Goal: Task Accomplishment & Management: Complete application form

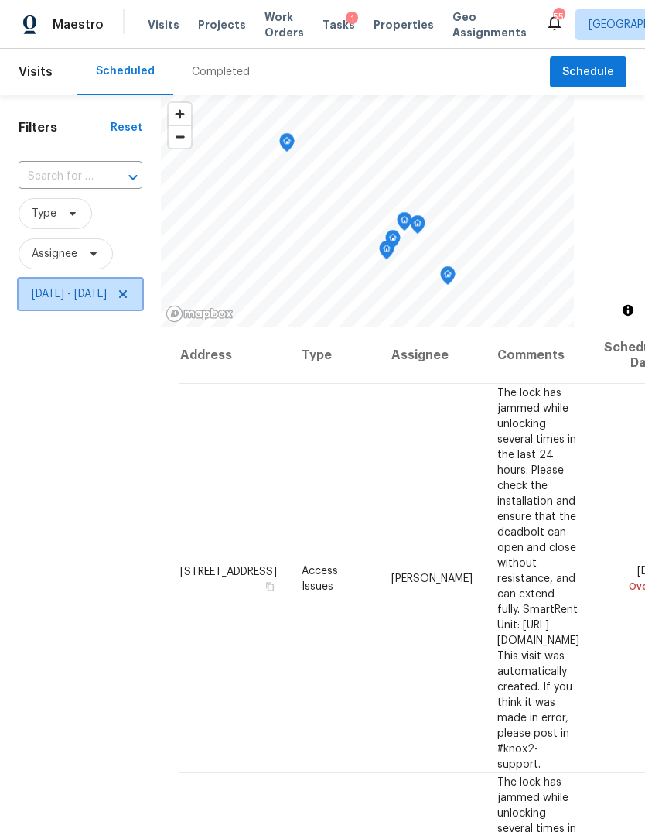
click at [127, 292] on icon at bounding box center [123, 294] width 8 height 8
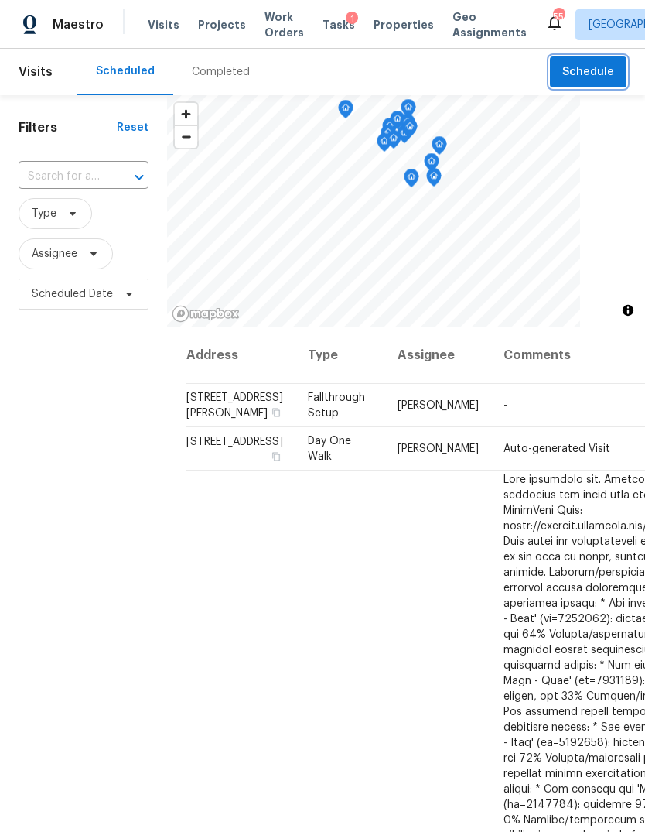
click at [599, 77] on span "Schedule" at bounding box center [588, 72] width 52 height 19
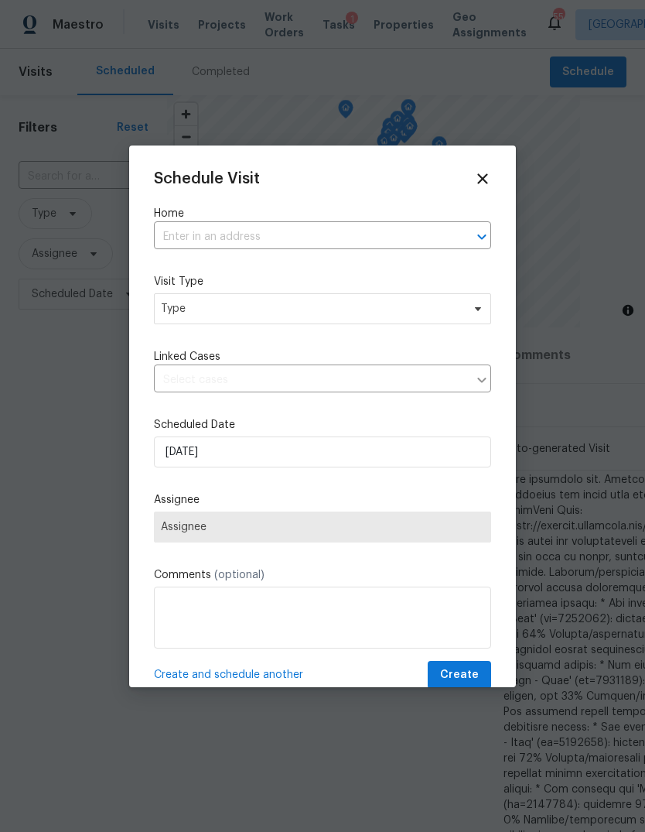
click at [203, 227] on input "text" at bounding box center [301, 237] width 294 height 24
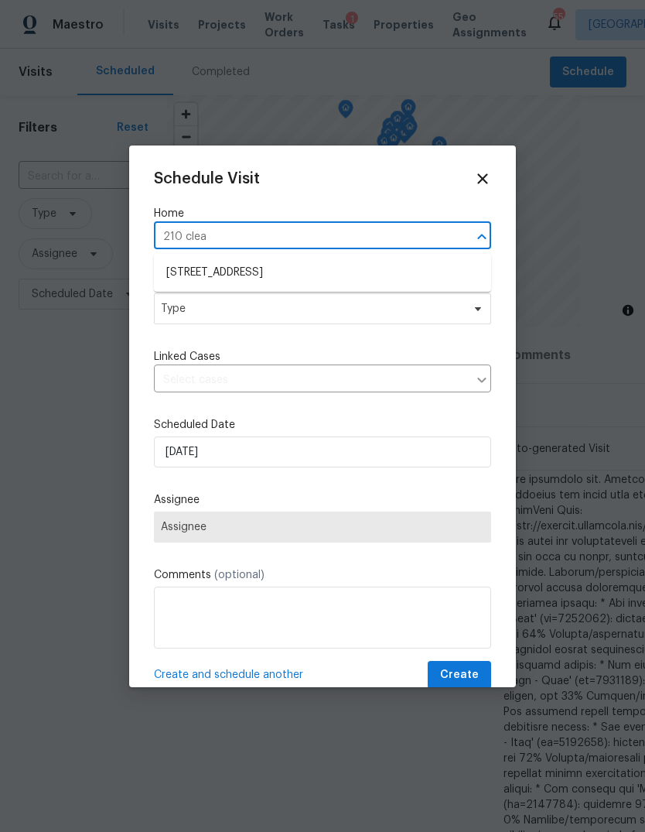
type input "210 clear"
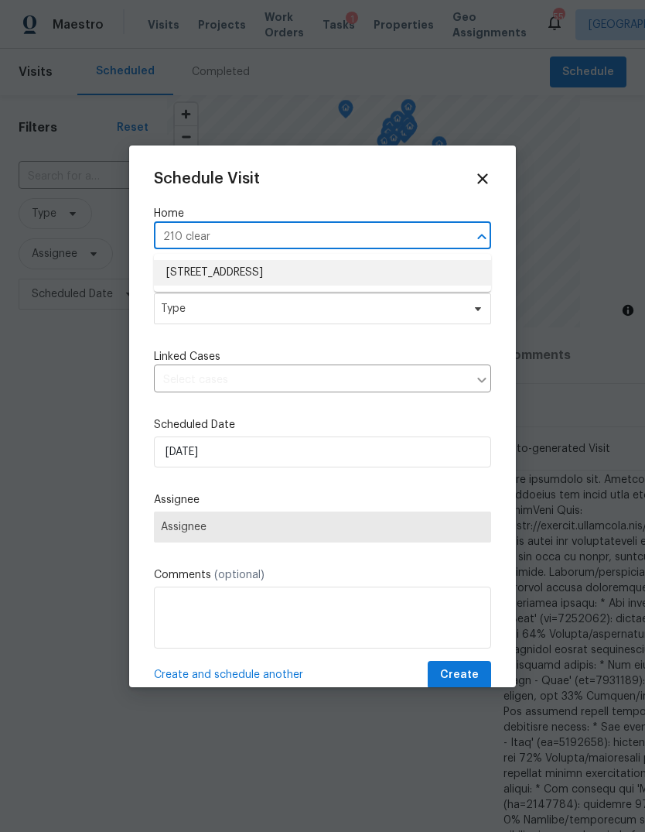
click at [263, 284] on li "[STREET_ADDRESS]" at bounding box center [322, 273] width 337 height 26
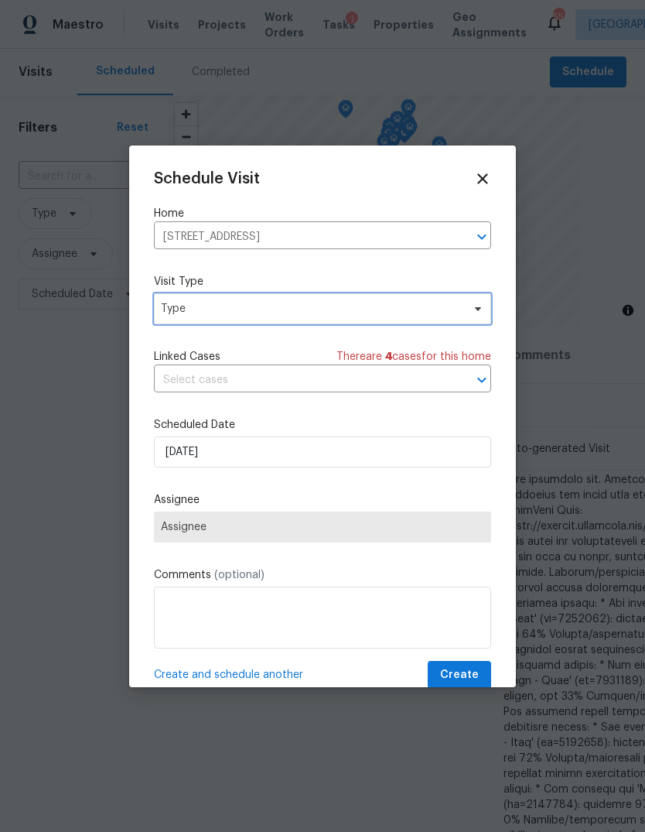
click at [390, 306] on span "Type" at bounding box center [311, 308] width 301 height 15
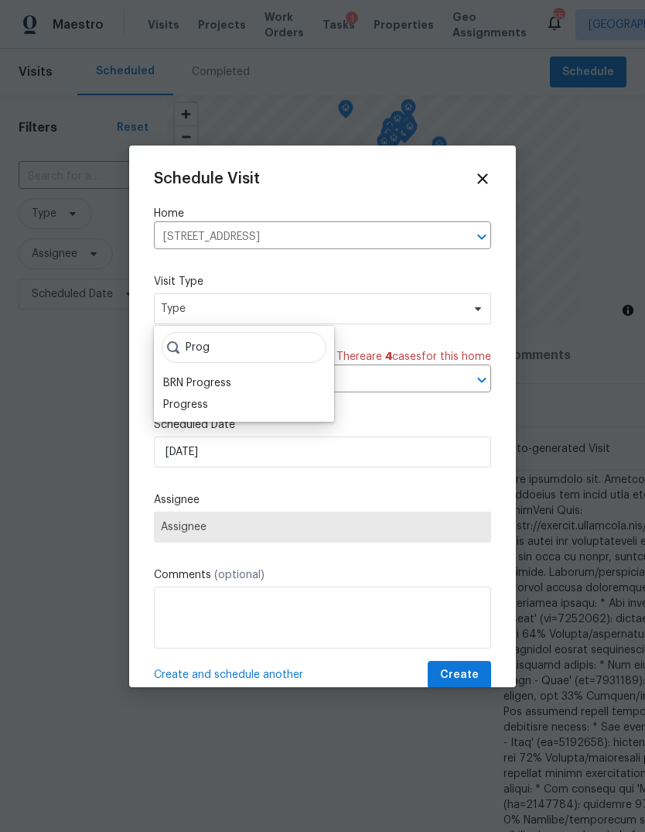
type input "Prog"
click at [197, 412] on div "Progress" at bounding box center [185, 404] width 45 height 15
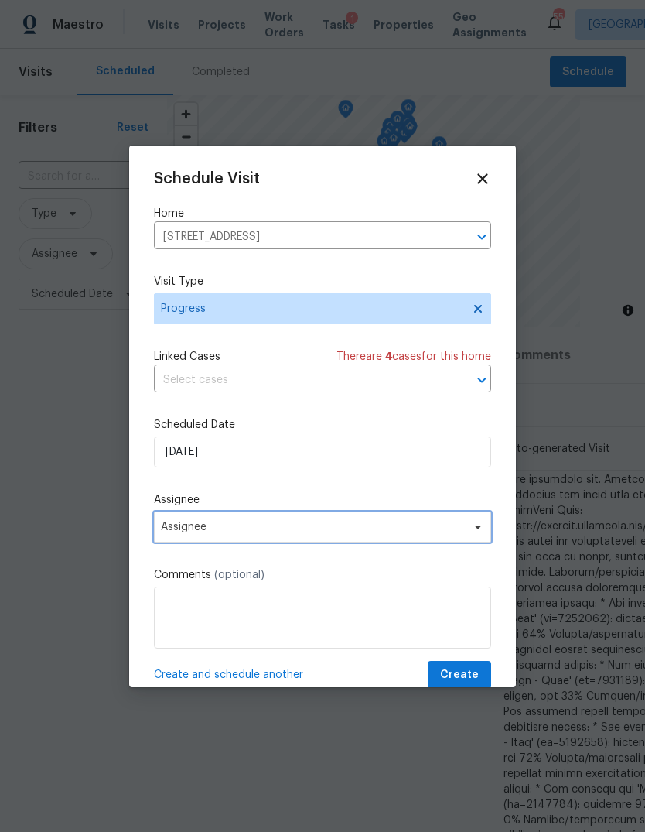
click at [311, 525] on span "Assignee" at bounding box center [312, 527] width 303 height 12
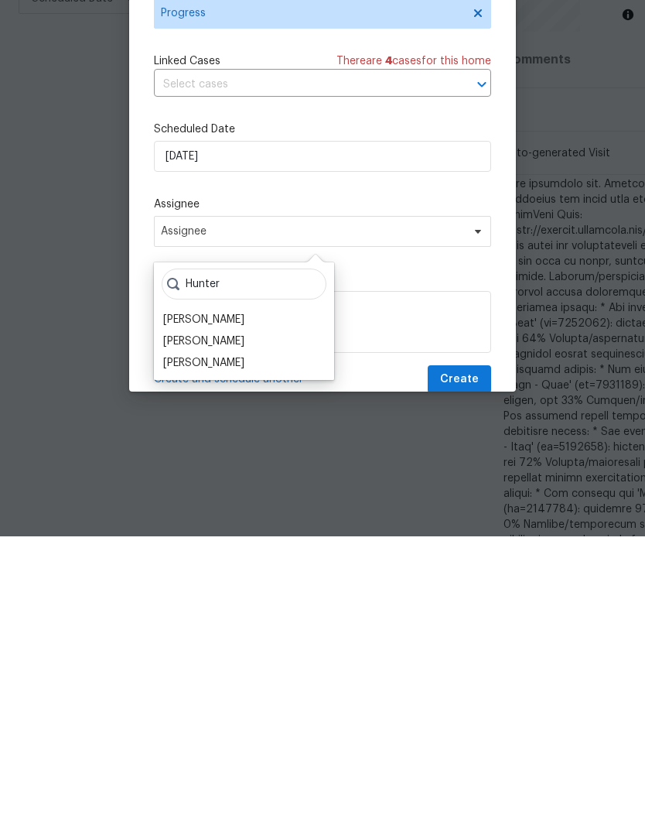
type input "Hunter"
click at [244, 651] on div "[PERSON_NAME]" at bounding box center [203, 658] width 81 height 15
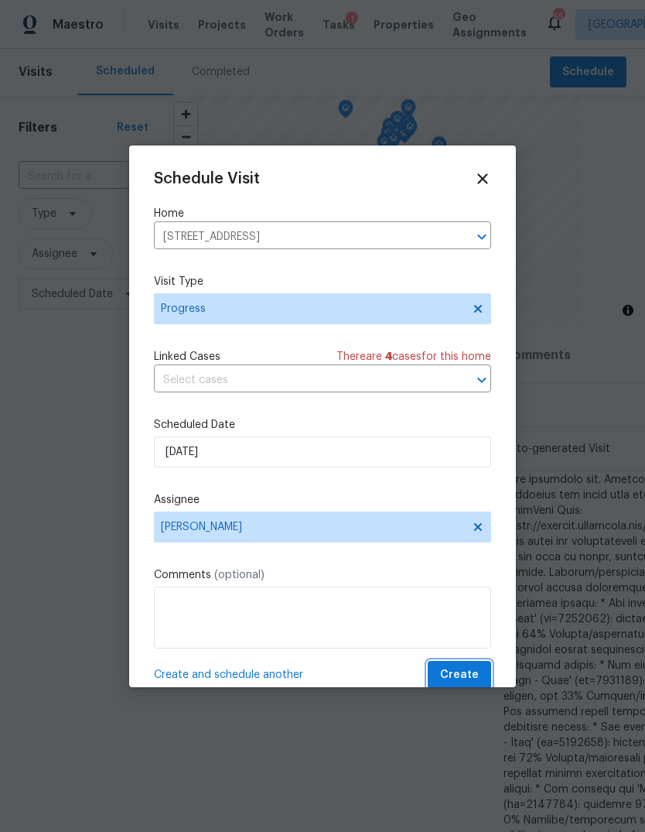
click at [465, 677] on span "Create" at bounding box center [459, 674] width 39 height 19
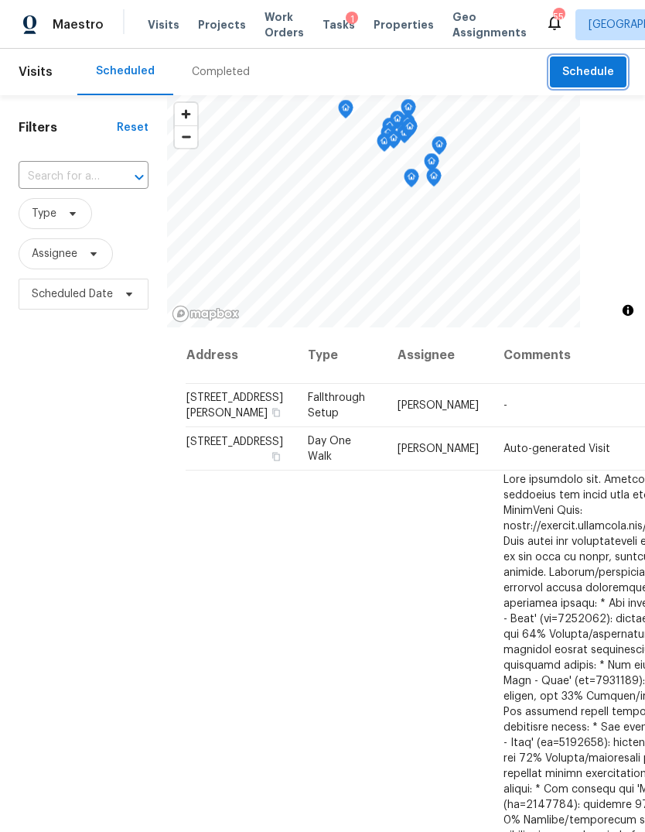
click at [605, 71] on span "Schedule" at bounding box center [588, 72] width 52 height 19
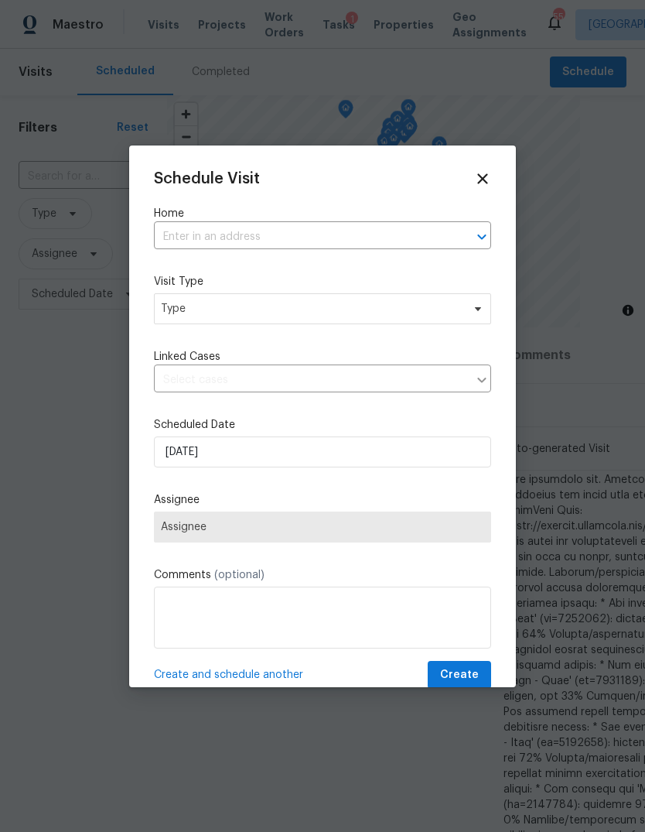
click at [198, 246] on input "text" at bounding box center [301, 237] width 294 height 24
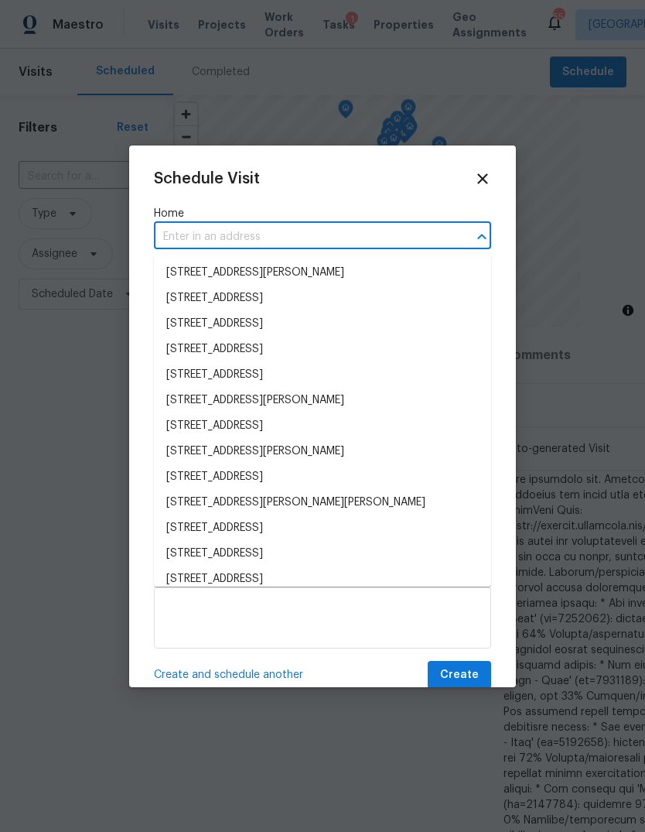
click at [316, 272] on li "[STREET_ADDRESS][PERSON_NAME]" at bounding box center [322, 273] width 337 height 26
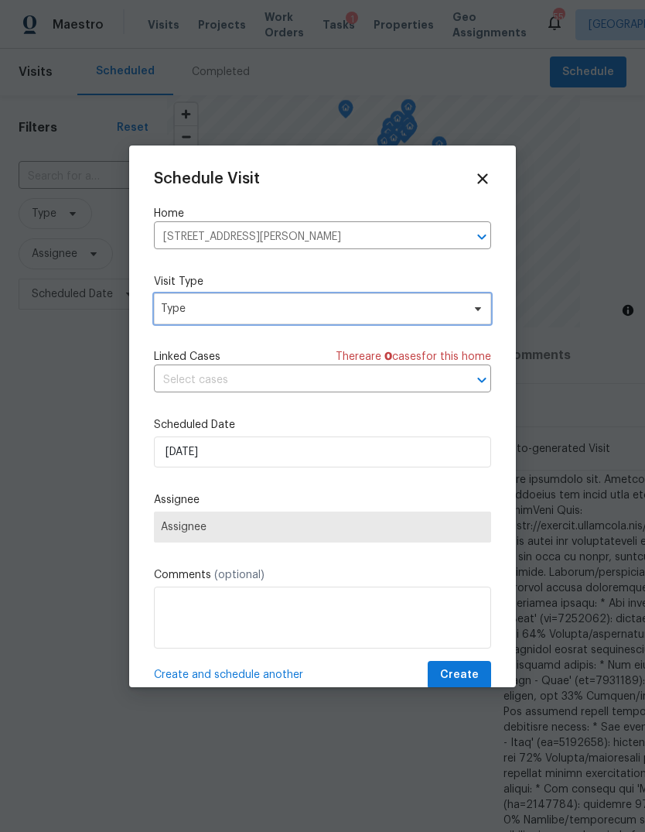
click at [268, 303] on span "Type" at bounding box center [311, 308] width 301 height 15
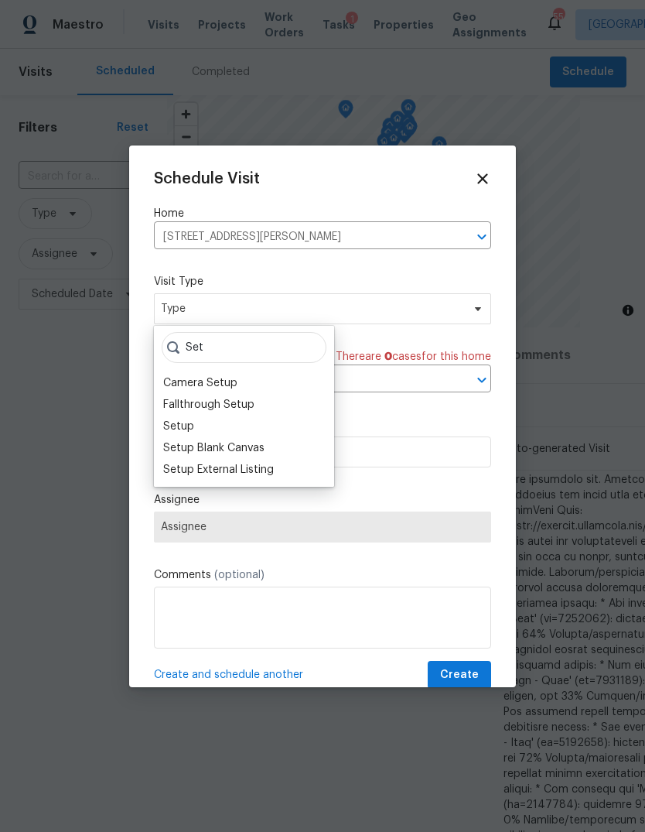
type input "Set"
click at [182, 422] on div "Setup" at bounding box center [178, 426] width 31 height 15
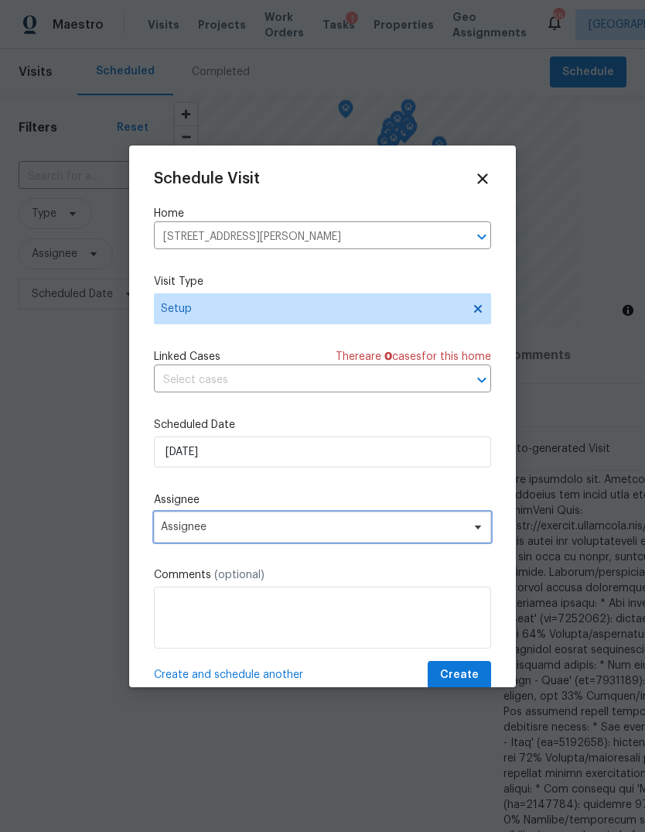
click at [275, 531] on span "Assignee" at bounding box center [312, 527] width 303 height 12
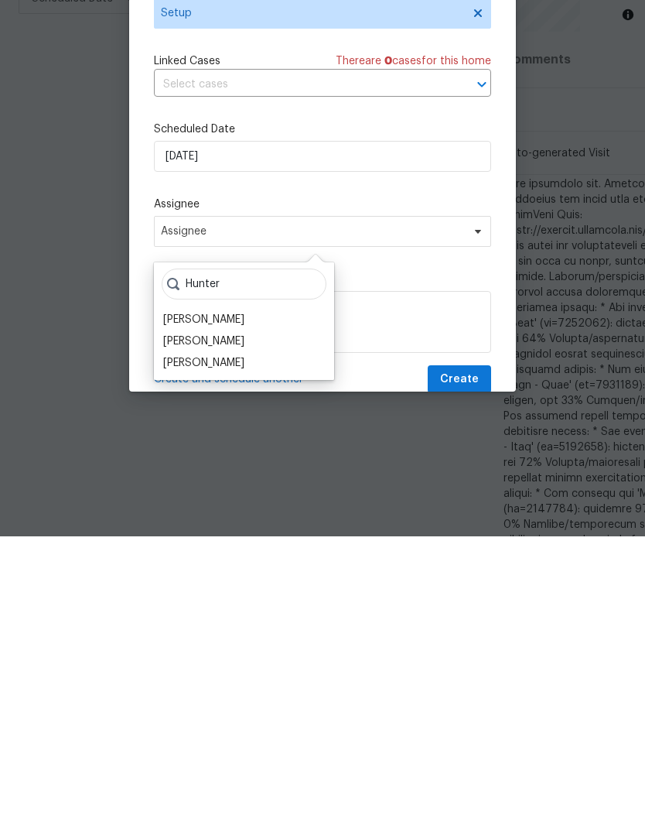
type input "Hunter"
click at [237, 651] on div "[PERSON_NAME]" at bounding box center [203, 658] width 81 height 15
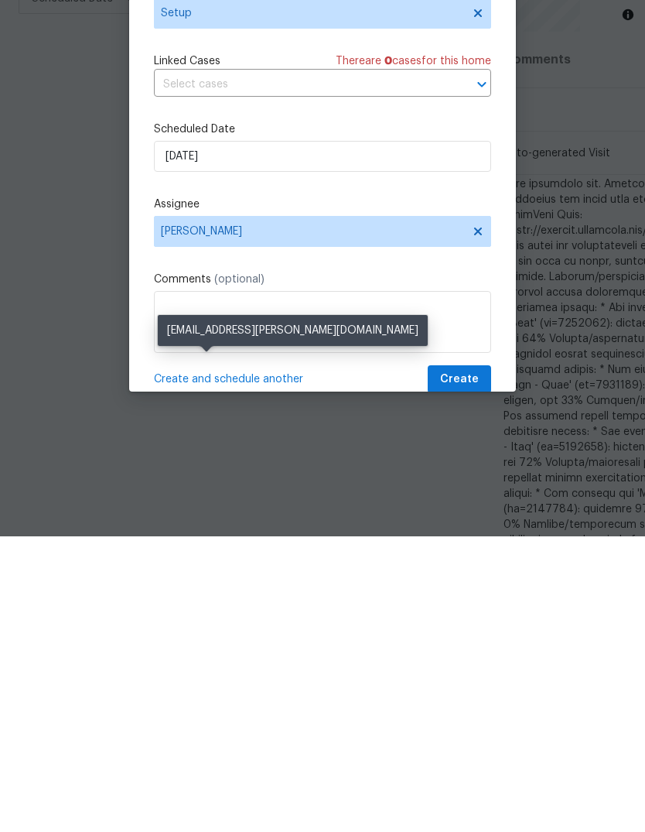
scroll to position [58, 0]
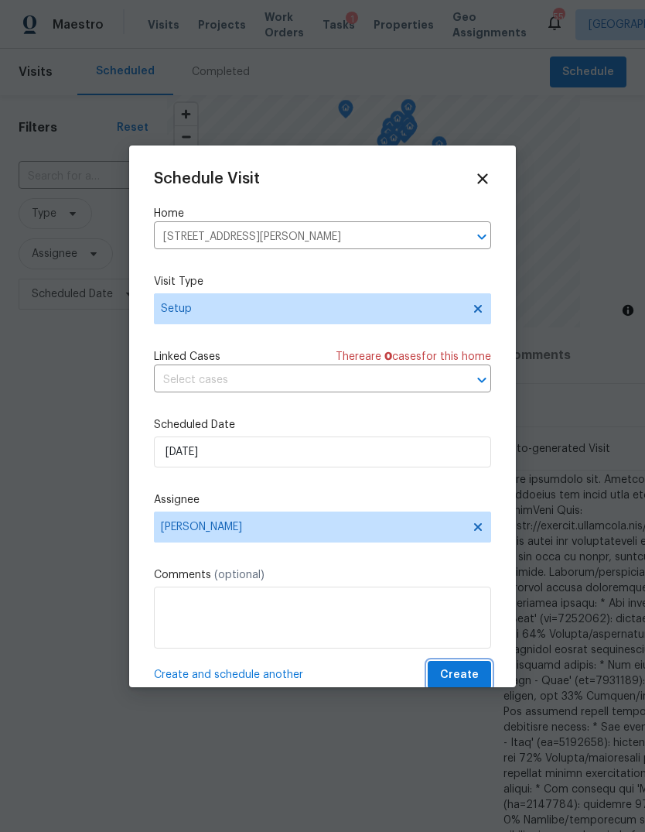
click at [459, 674] on span "Create" at bounding box center [459, 674] width 39 height 19
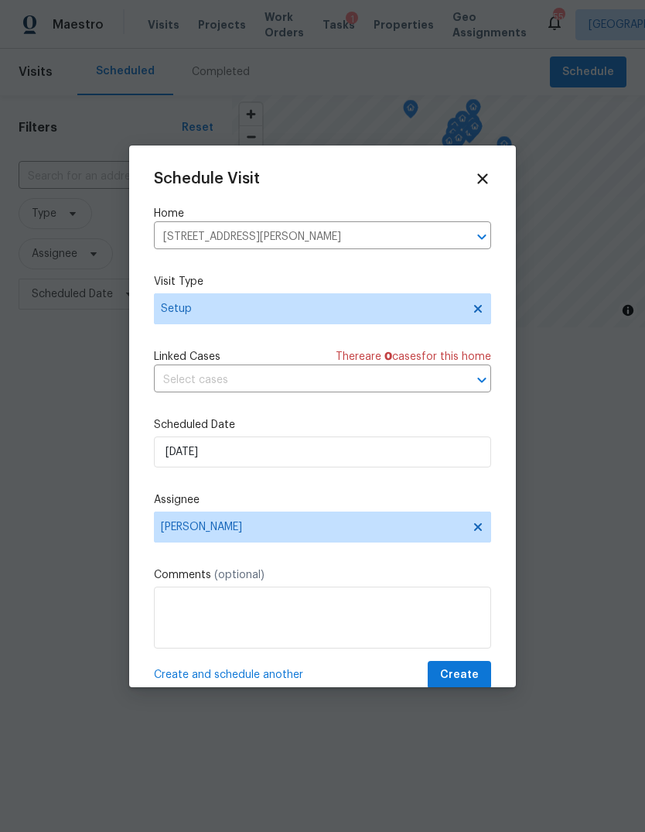
scroll to position [0, 0]
